Goal: Subscribe to service/newsletter

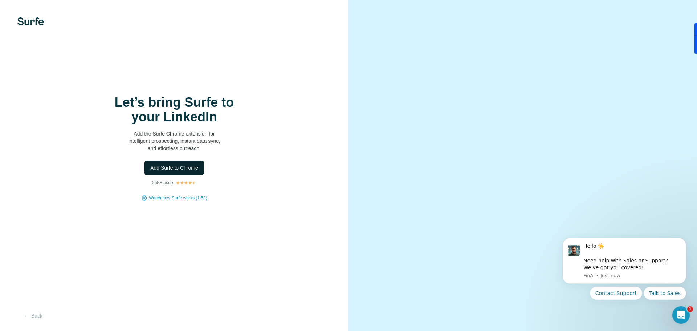
click at [169, 165] on span "Add Surfe to Chrome" at bounding box center [174, 167] width 48 height 7
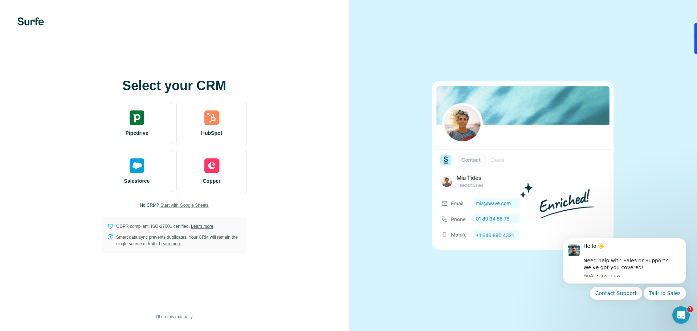
click at [171, 205] on span "Start with Google Sheets" at bounding box center [184, 205] width 48 height 7
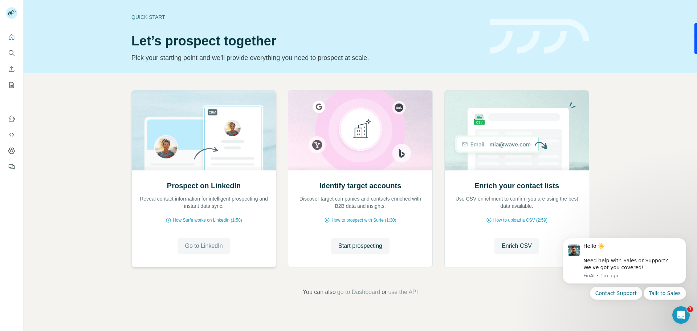
click at [229, 248] on button "Go to LinkedIn" at bounding box center [203, 246] width 52 height 16
